Goal: Task Accomplishment & Management: Complete application form

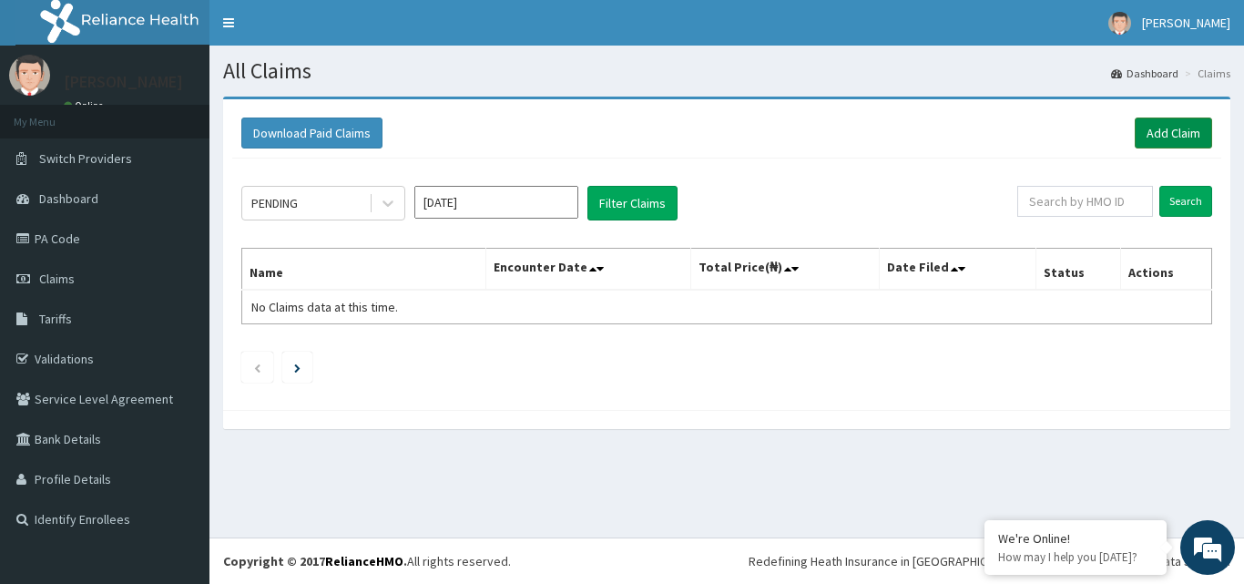
click at [1165, 140] on link "Add Claim" at bounding box center [1172, 132] width 77 height 31
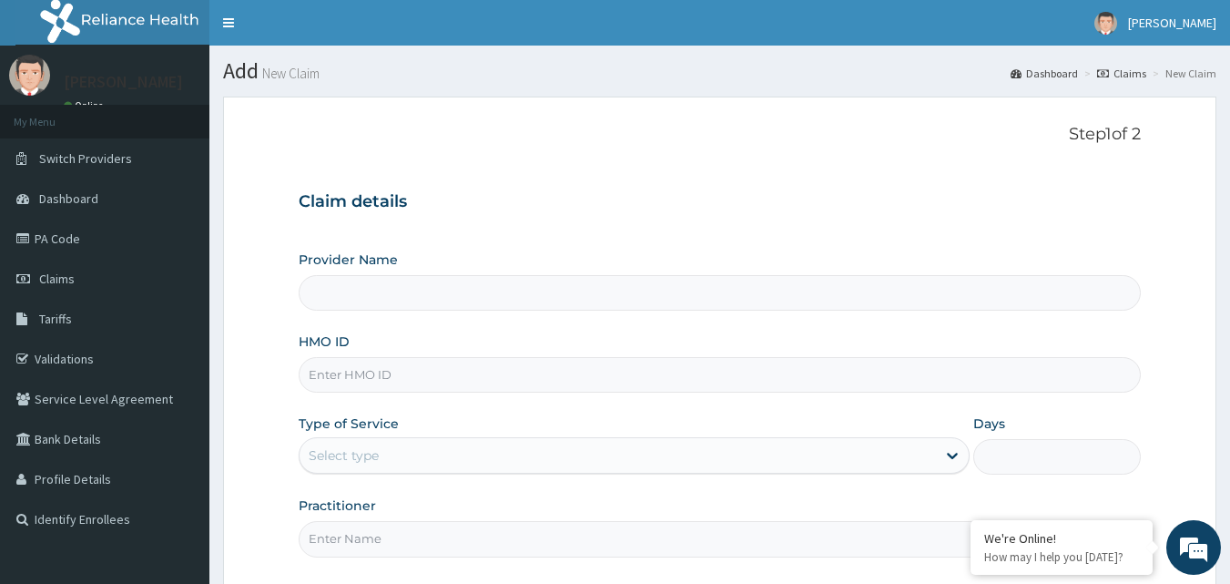
click at [382, 378] on input "HMO ID" at bounding box center [720, 375] width 843 height 36
type input "BODY AFFAIRS DIAGNOSTICS - GARKI"
type input "RFC/10073/A"
click at [343, 444] on div "Select type" at bounding box center [618, 455] width 636 height 29
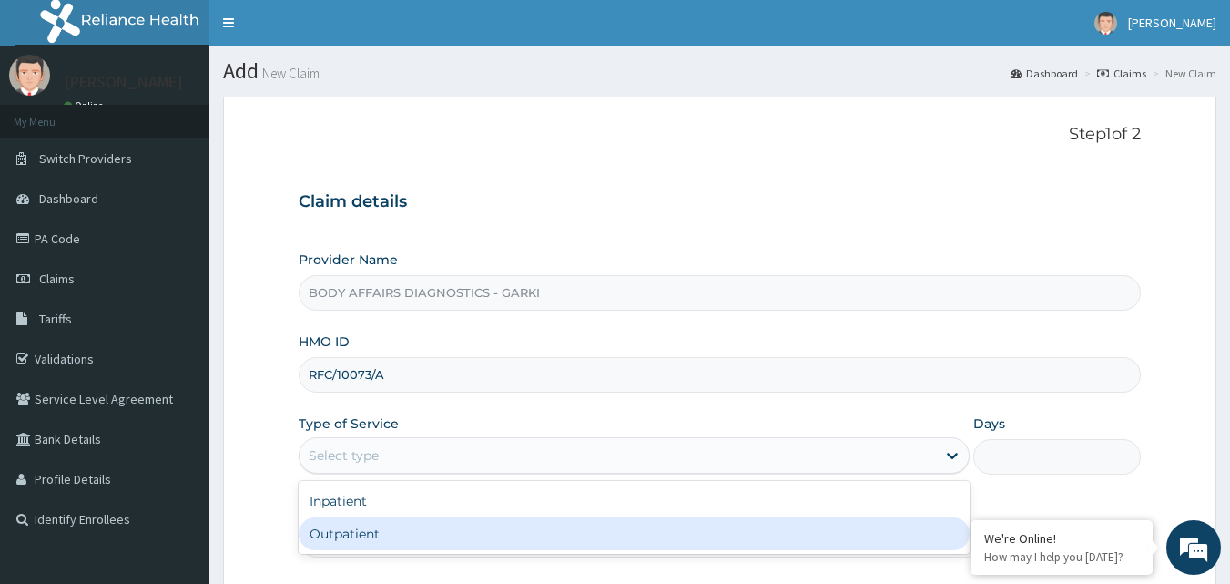
click at [385, 534] on div "Outpatient" at bounding box center [634, 533] width 671 height 33
type input "1"
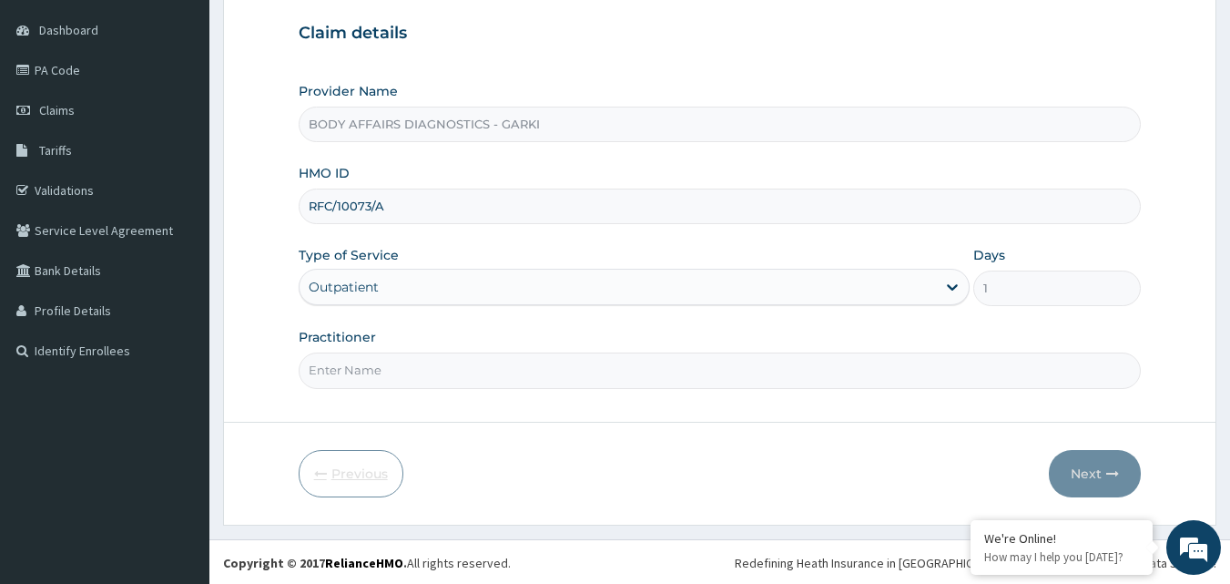
scroll to position [170, 0]
click at [351, 373] on input "Practitioner" at bounding box center [720, 369] width 843 height 36
type input "DOCTOR"
click at [1095, 465] on button "Next" at bounding box center [1095, 471] width 92 height 47
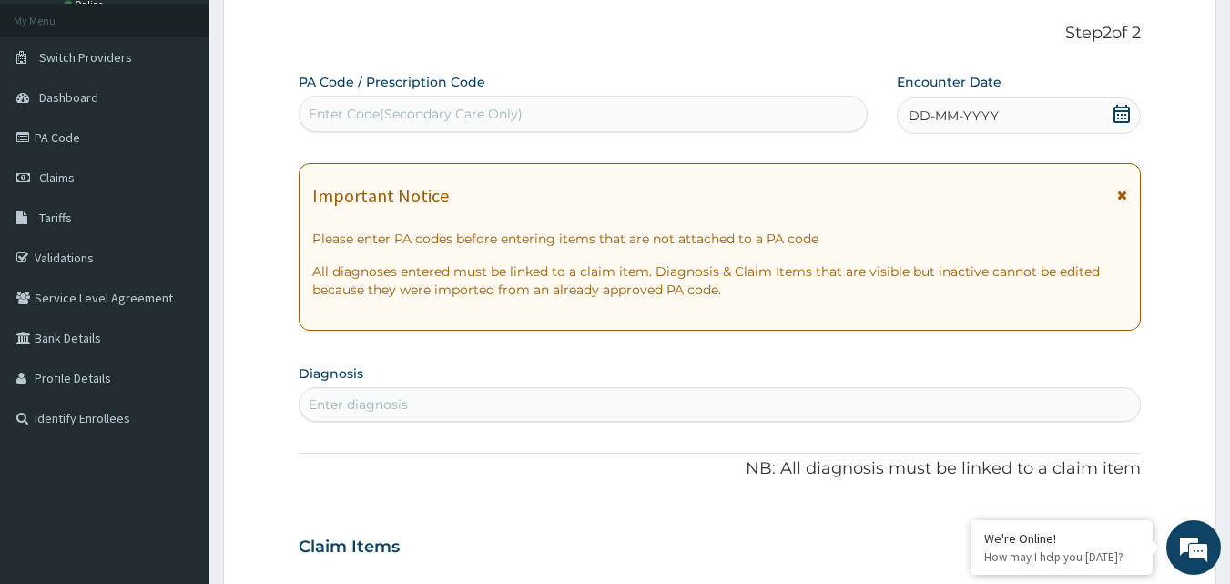
scroll to position [0, 0]
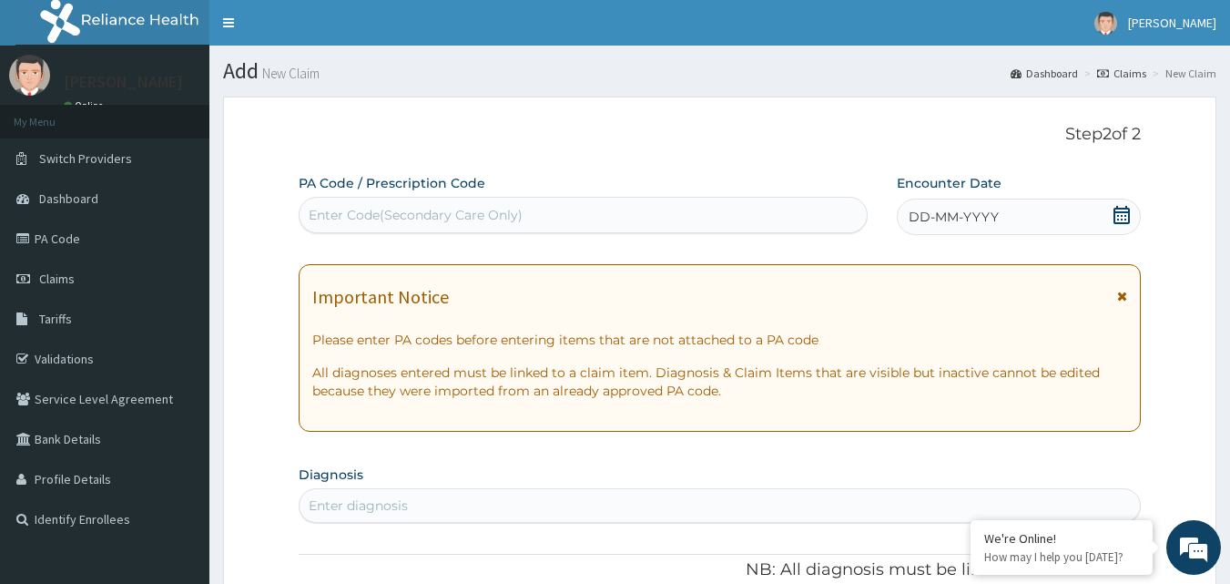
click at [351, 216] on div "Enter Code(Secondary Care Only)" at bounding box center [416, 215] width 214 height 18
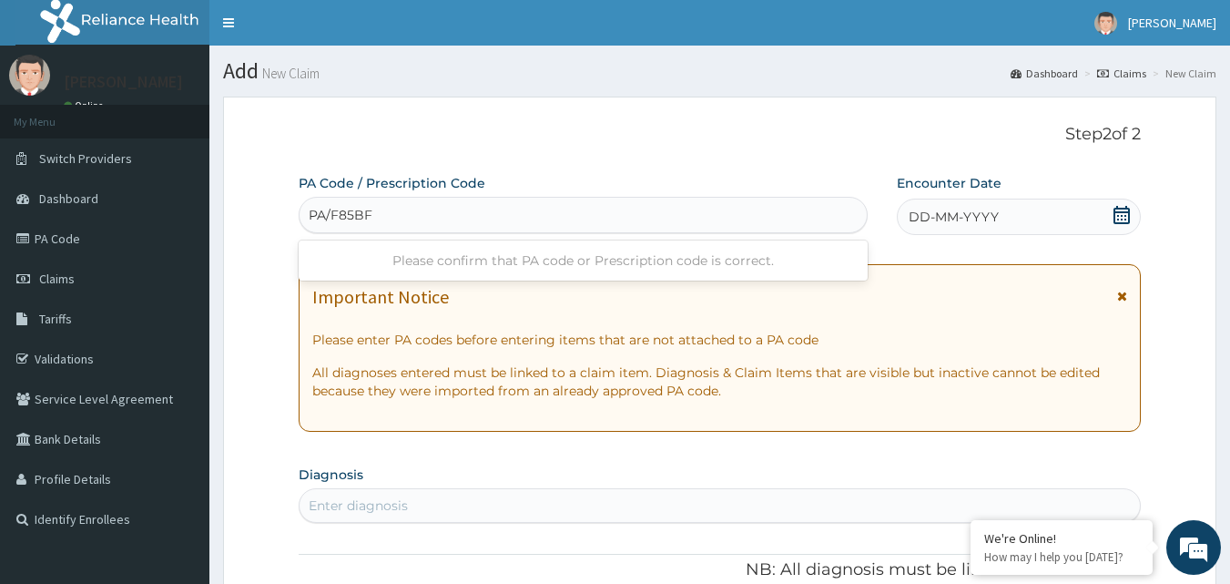
type input "PA/F85BF4"
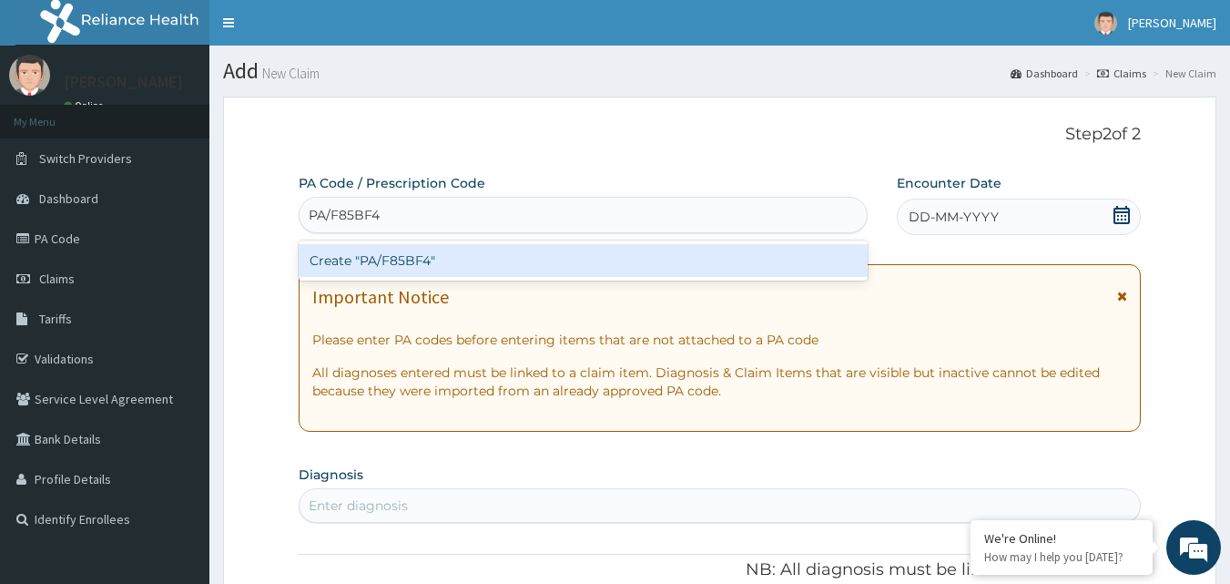
click at [549, 259] on div "Create "PA/F85BF4"" at bounding box center [584, 260] width 570 height 33
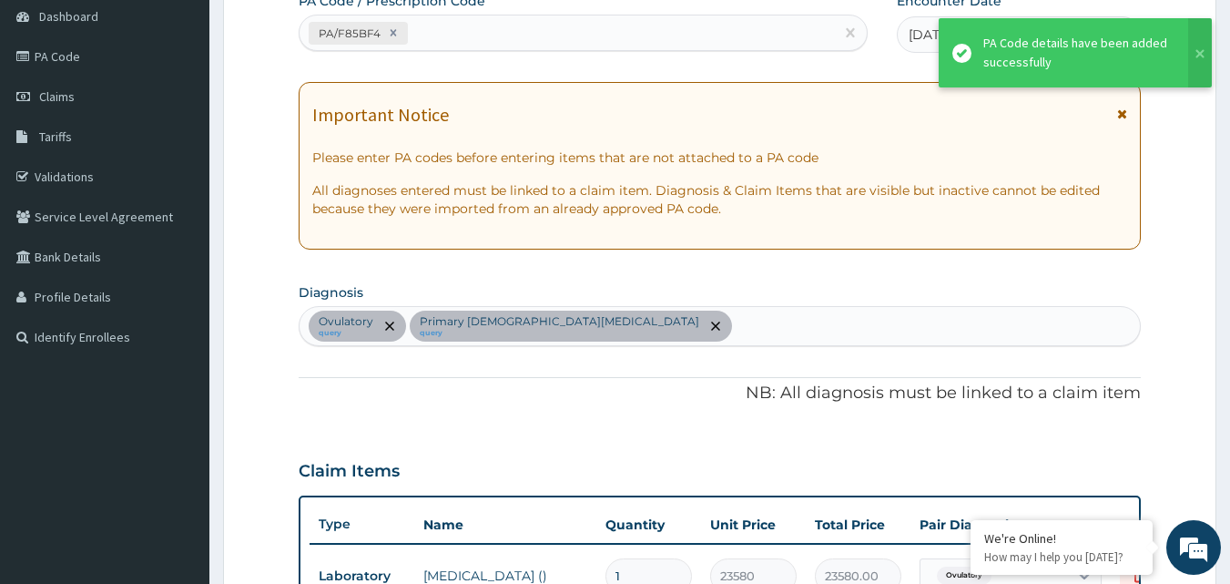
scroll to position [529, 0]
